Goal: Task Accomplishment & Management: Use online tool/utility

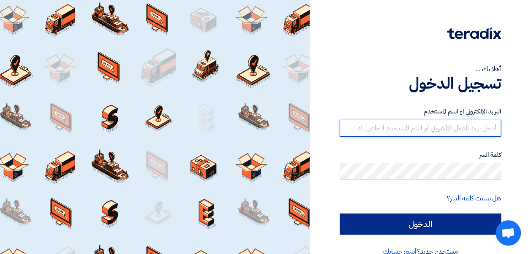
type input "[EMAIL_ADDRESS][DOMAIN_NAME]"
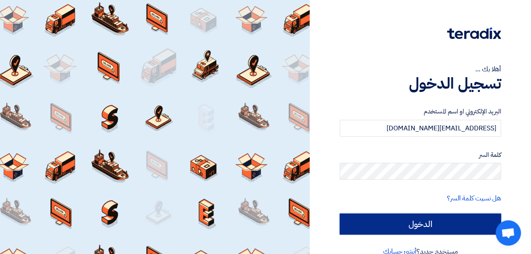
click at [442, 227] on input "الدخول" at bounding box center [419, 224] width 161 height 21
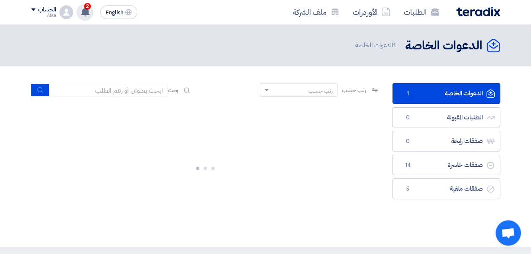
click at [86, 13] on use at bounding box center [85, 11] width 8 height 9
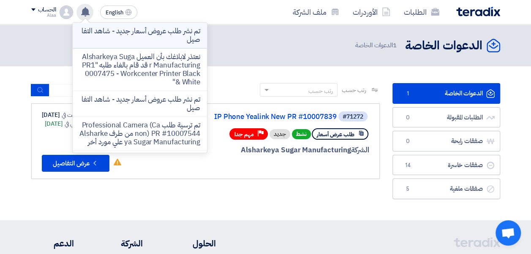
click at [95, 30] on p "تم نشر طلب عروض أسعار جديد - شاهد التفاصيل" at bounding box center [139, 35] width 121 height 17
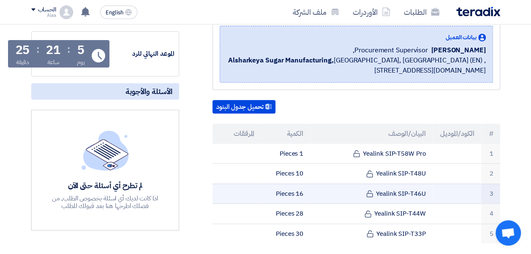
scroll to position [169, 0]
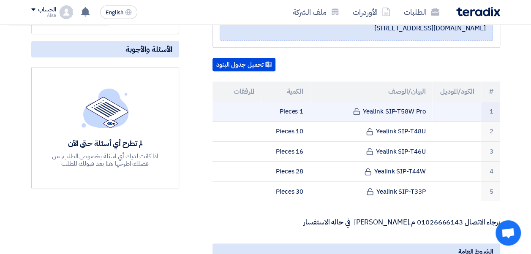
drag, startPoint x: 363, startPoint y: 108, endPoint x: 425, endPoint y: 112, distance: 62.2
click at [425, 112] on td "Yealink SIP-T58W Pro" at bounding box center [371, 112] width 122 height 20
copy td "Yealink SIP-T58W Pro"
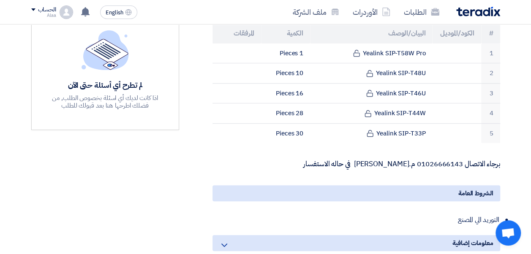
scroll to position [132, 0]
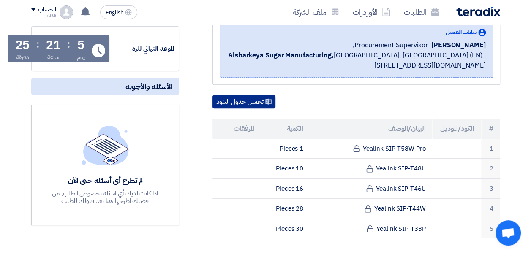
click at [259, 100] on button "تحميل جدول البنود" at bounding box center [243, 102] width 63 height 14
